Goal: Navigation & Orientation: Find specific page/section

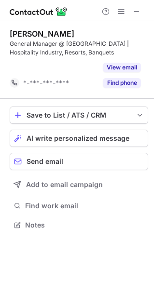
scroll to position [202, 154]
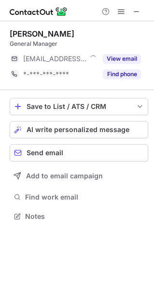
scroll to position [5, 5]
click at [136, 11] on span at bounding box center [137, 12] width 8 height 8
